Goal: Task Accomplishment & Management: Use online tool/utility

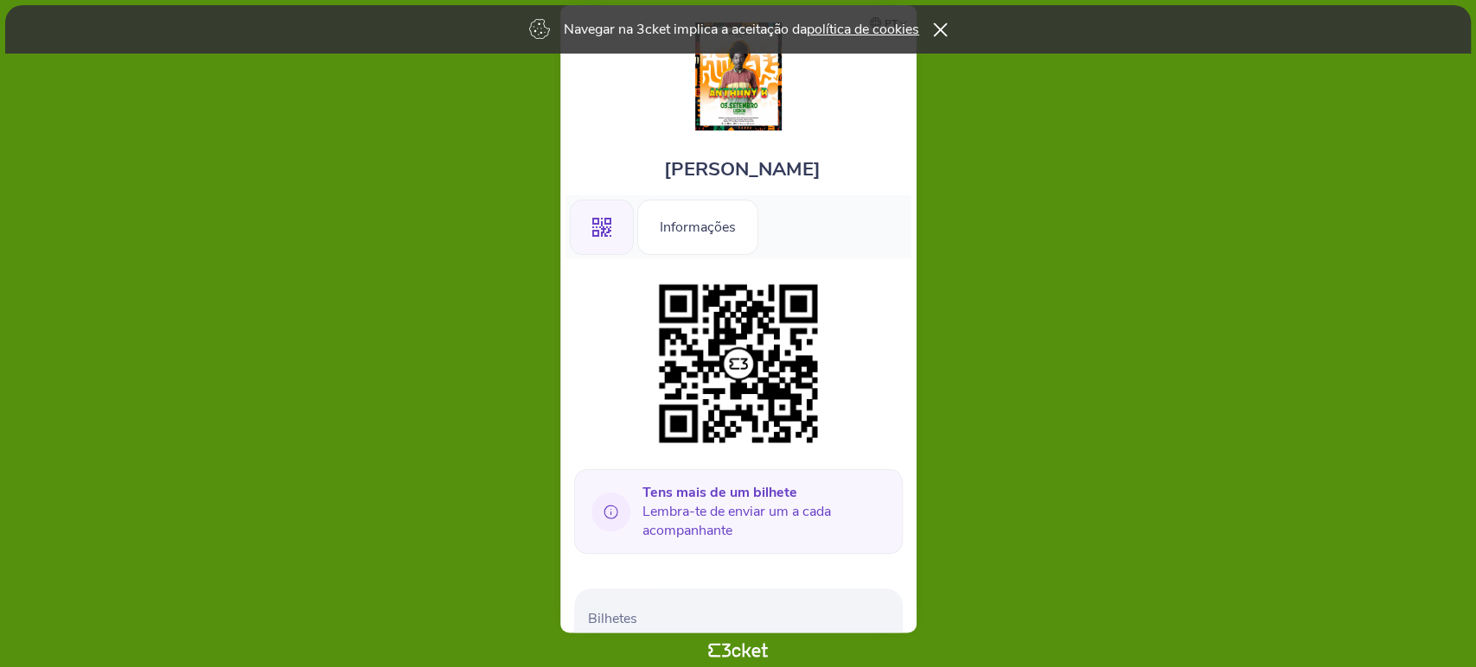
click at [941, 26] on icon at bounding box center [940, 29] width 14 height 14
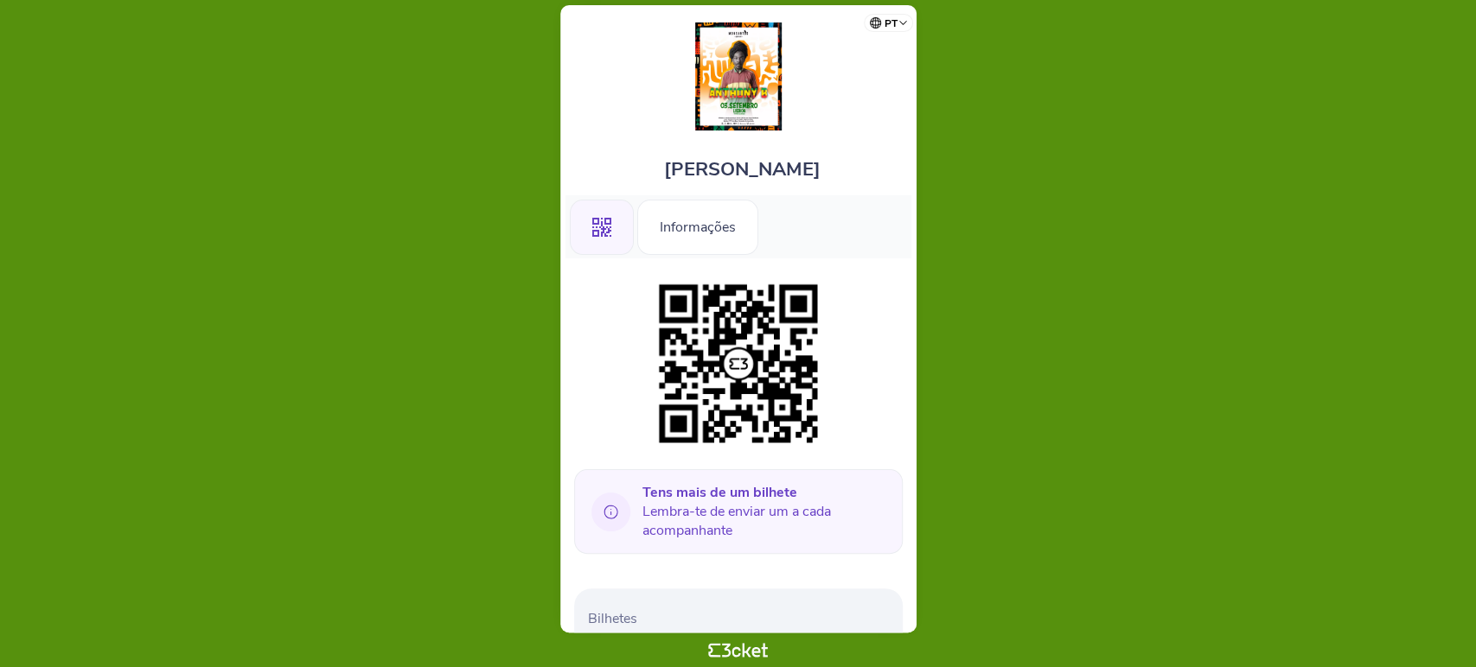
click at [613, 505] on icon at bounding box center [610, 512] width 14 height 14
drag, startPoint x: 703, startPoint y: 509, endPoint x: 786, endPoint y: 488, distance: 85.6
click at [749, 499] on span "Tens mais de um bilhete Lembra-te de enviar um a cada acompanhante" at bounding box center [765, 511] width 246 height 57
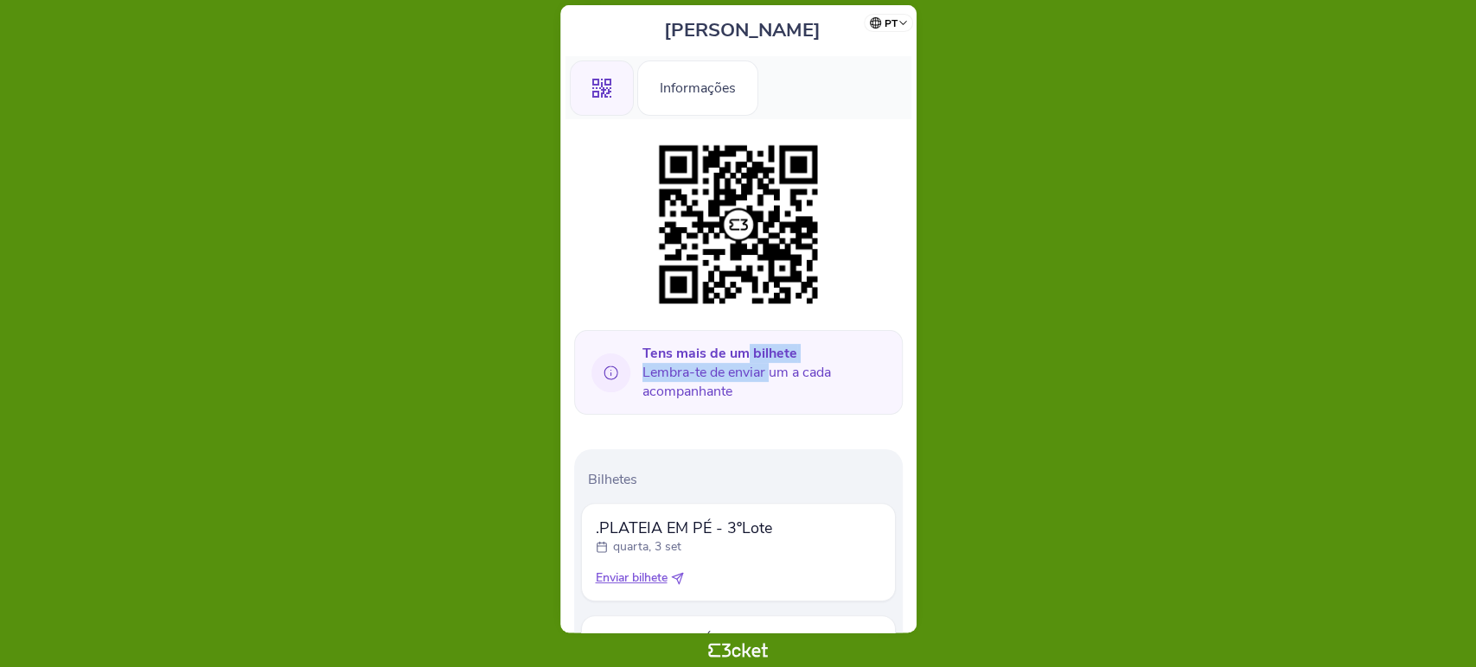
scroll to position [331, 0]
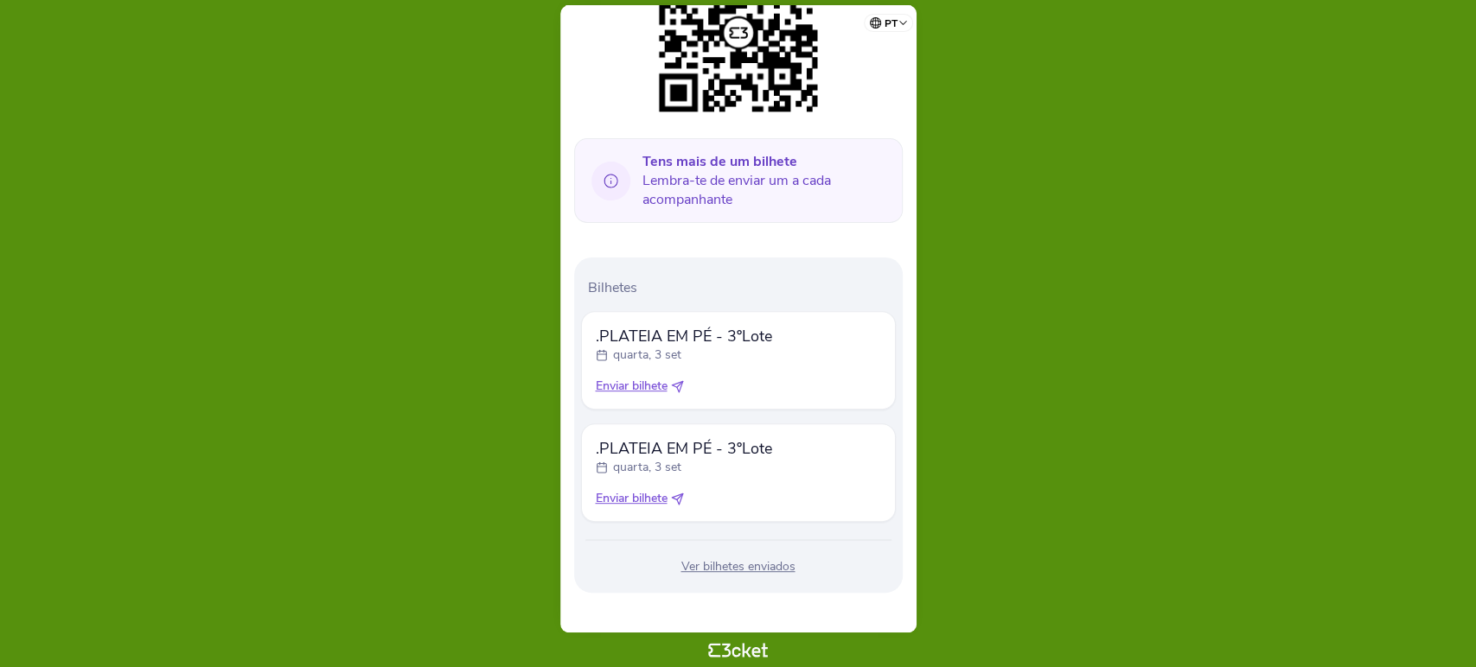
click at [824, 191] on span "Tens mais de um bilhete Lembra-te de enviar um a cada acompanhante" at bounding box center [765, 180] width 246 height 57
click at [680, 381] on icon at bounding box center [677, 386] width 13 height 13
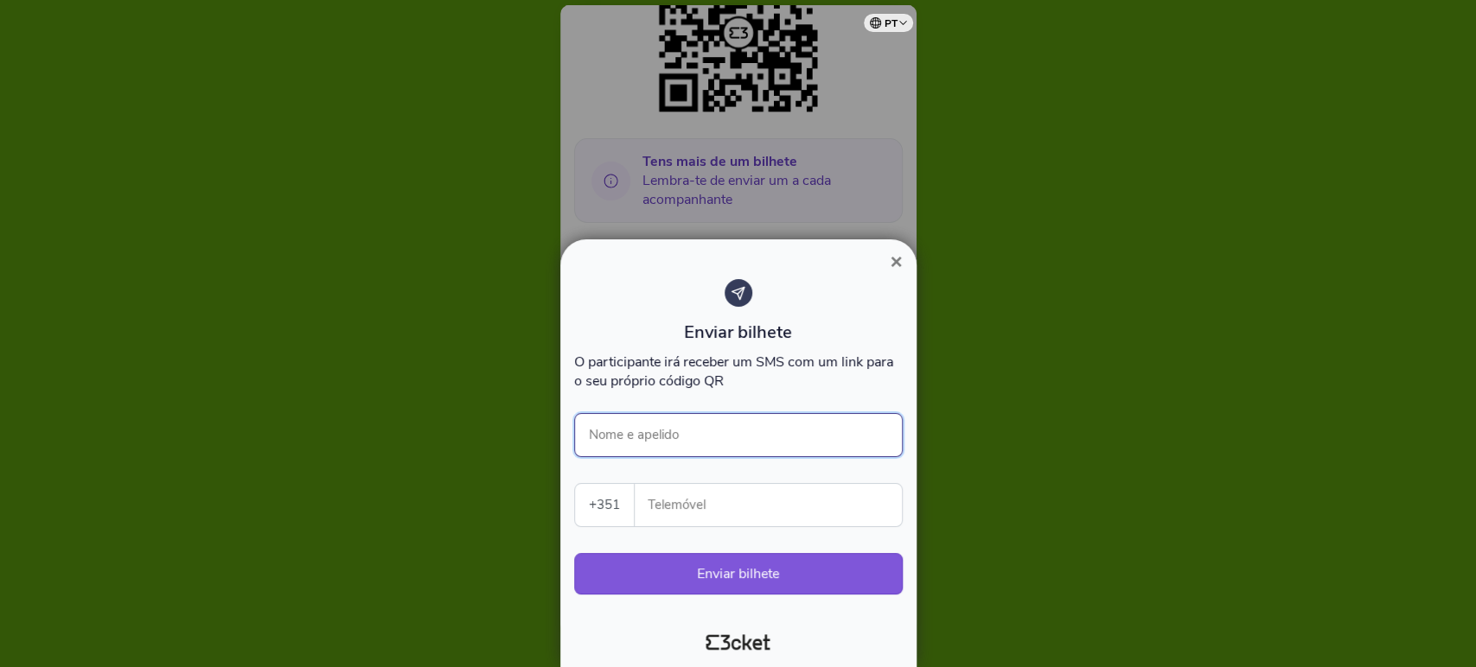
click at [699, 425] on input "Nome e apelido" at bounding box center [738, 435] width 329 height 44
click at [626, 446] on input "[PERSON_NAME]" at bounding box center [738, 435] width 329 height 44
click at [637, 440] on input "[PERSON_NAME]" at bounding box center [738, 435] width 329 height 44
click at [638, 440] on input "[PERSON_NAME]" at bounding box center [738, 435] width 329 height 44
click at [685, 508] on input "Telemóvel" at bounding box center [774, 505] width 253 height 42
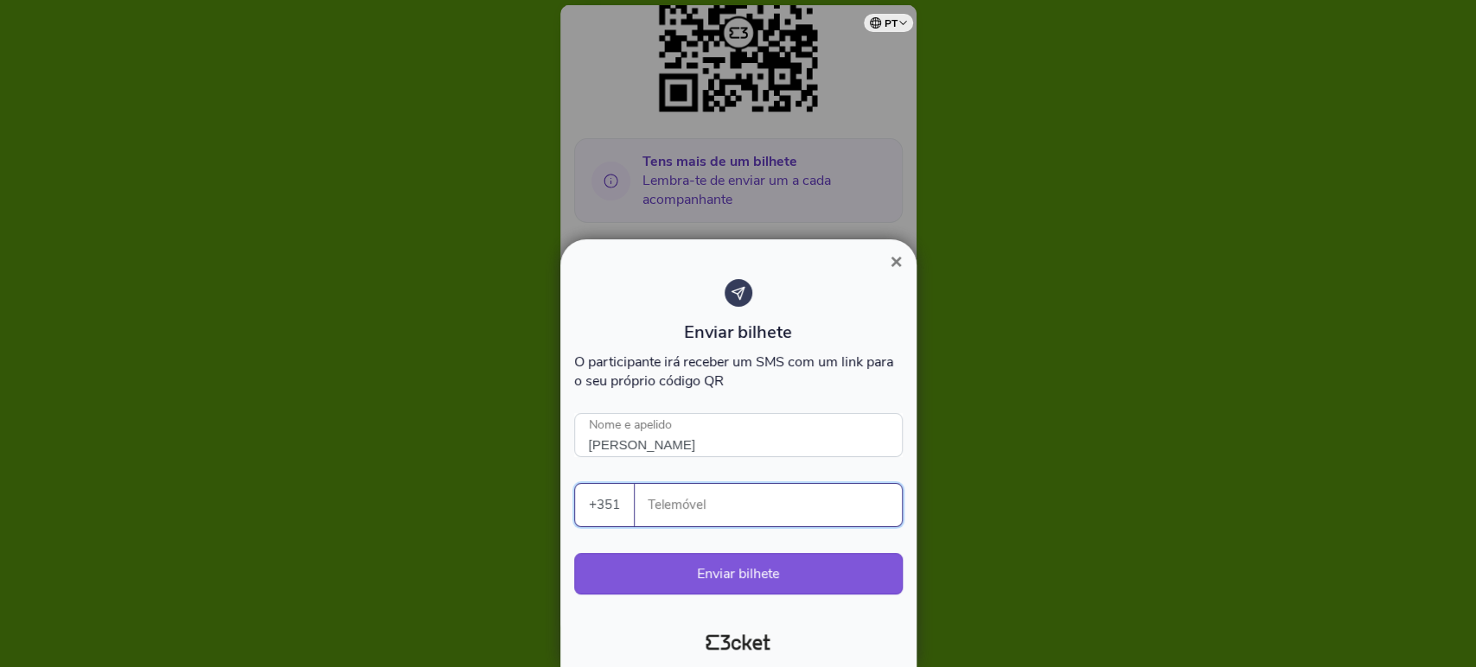
type input "[PERSON_NAME]"
type input "965457001"
click at [726, 581] on button "Enviar bilhete" at bounding box center [738, 573] width 329 height 41
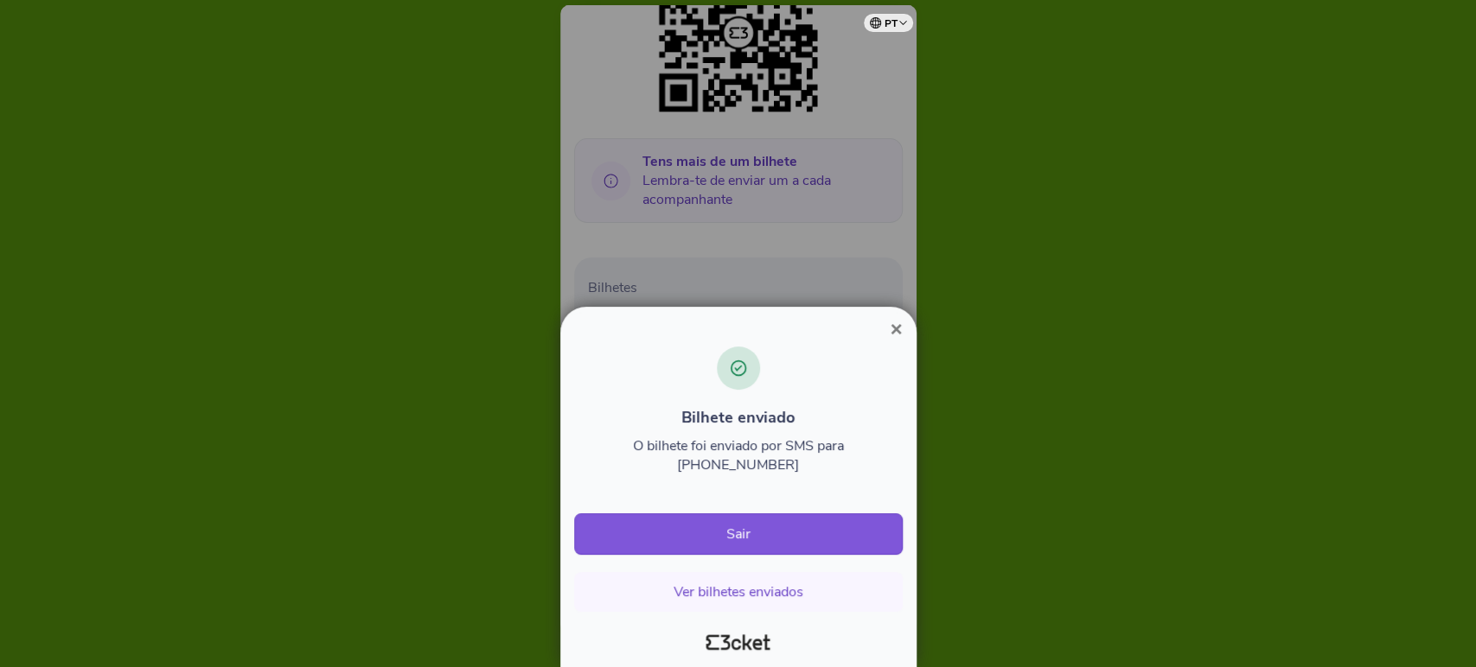
click at [893, 341] on span "×" at bounding box center [896, 328] width 12 height 23
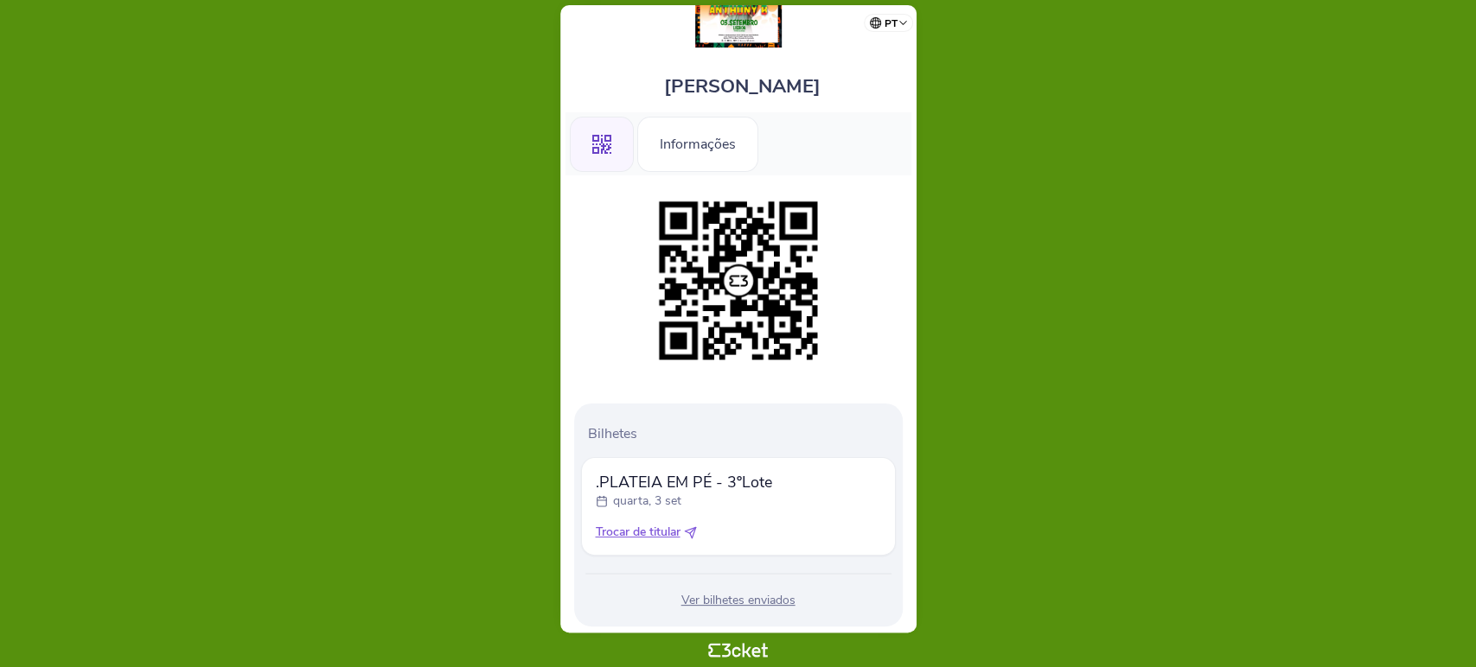
scroll to position [118, 0]
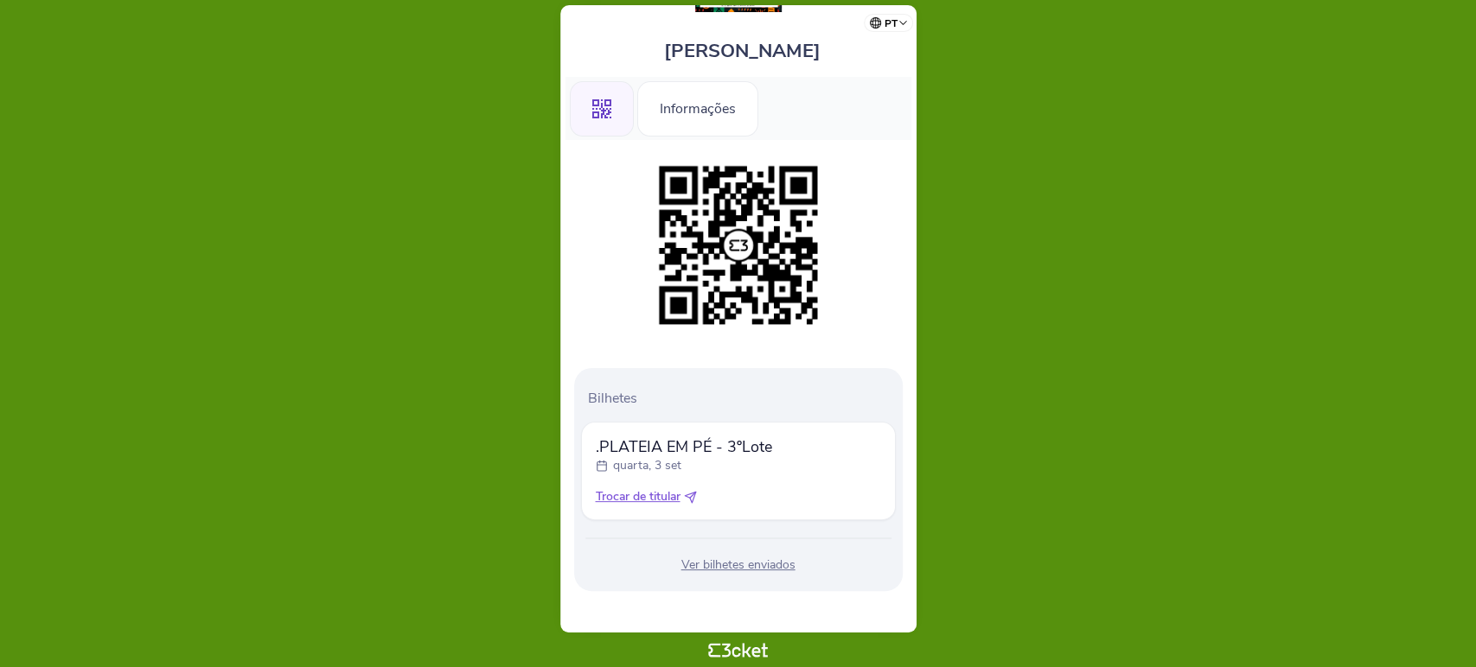
click at [692, 495] on icon at bounding box center [692, 495] width 6 height 6
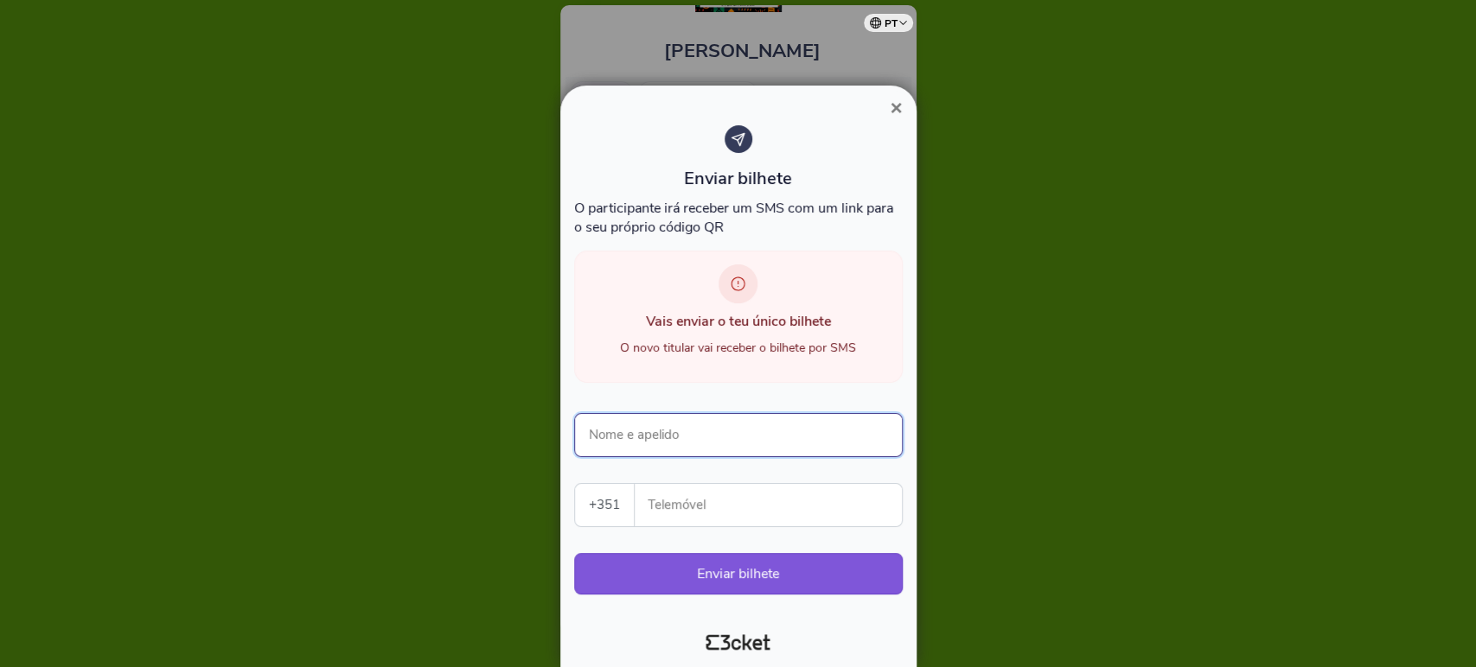
click at [739, 433] on input "Nome e apelido" at bounding box center [738, 435] width 329 height 44
type input "Marcia Miranda"
click at [708, 510] on input "Telemóvel" at bounding box center [774, 505] width 253 height 42
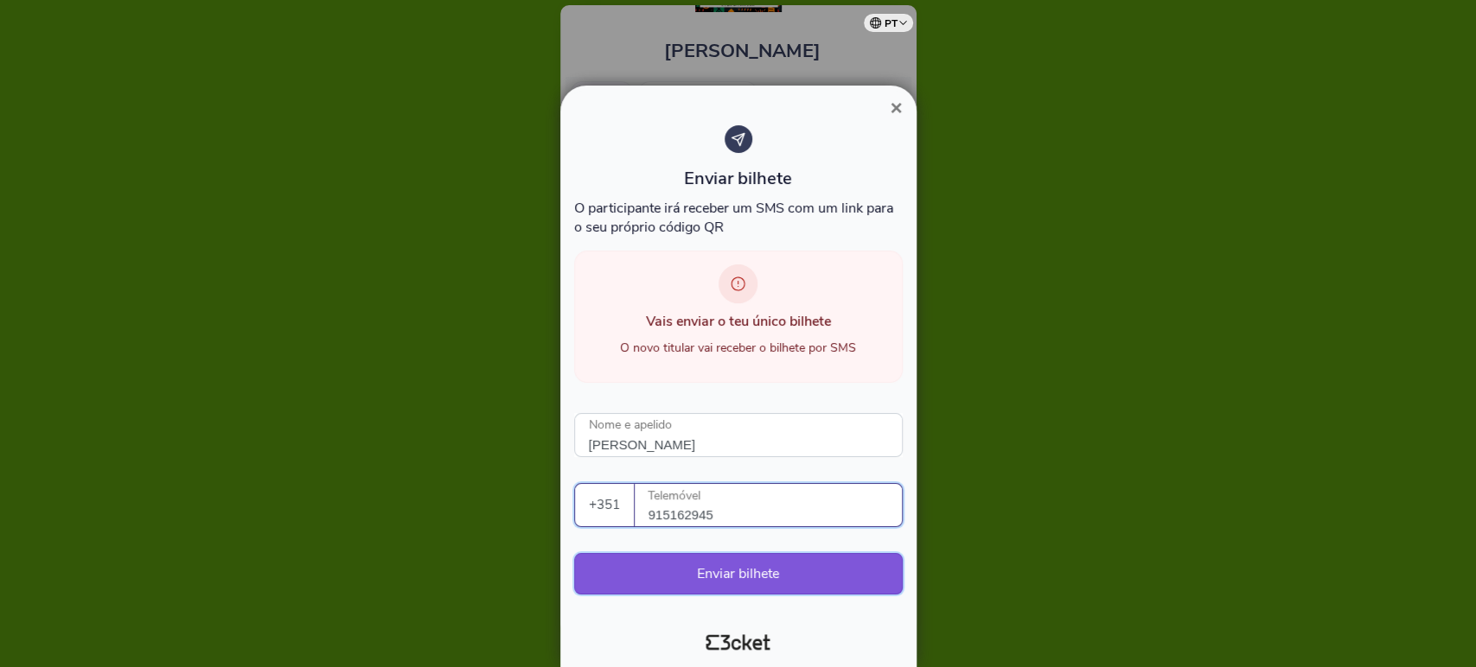
type input "915162945"
click at [731, 580] on button "Enviar bilhete" at bounding box center [738, 573] width 329 height 41
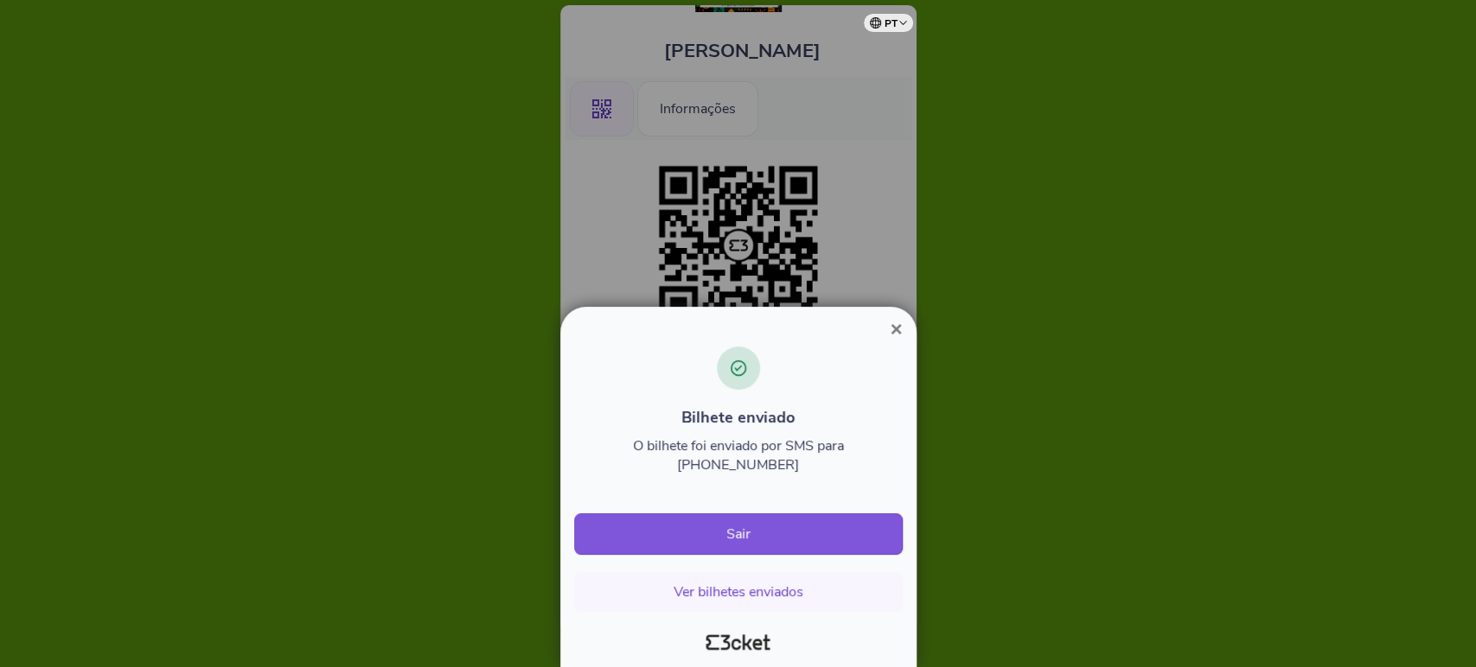
click at [895, 341] on span "×" at bounding box center [896, 328] width 12 height 23
